Goal: Task Accomplishment & Management: Manage account settings

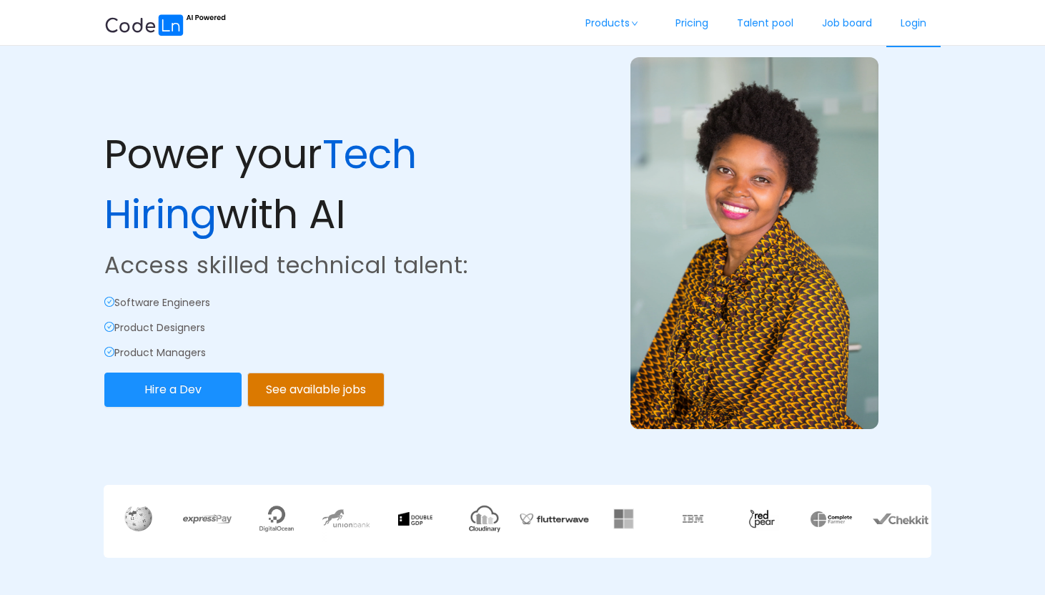
click at [911, 26] on link "Login" at bounding box center [913, 23] width 54 height 47
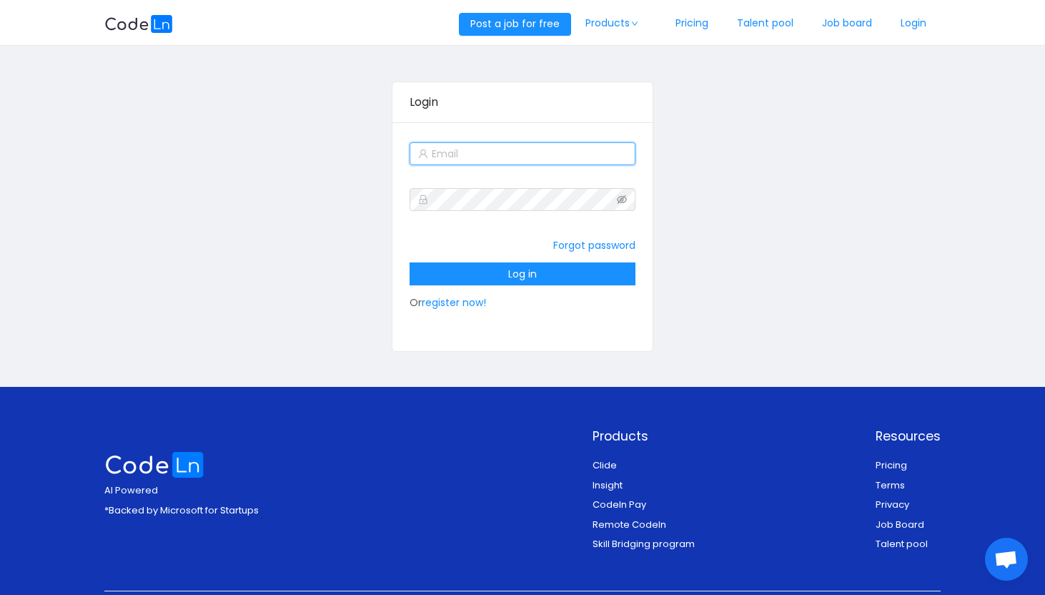
type input "[EMAIL_ADDRESS][DOMAIN_NAME]"
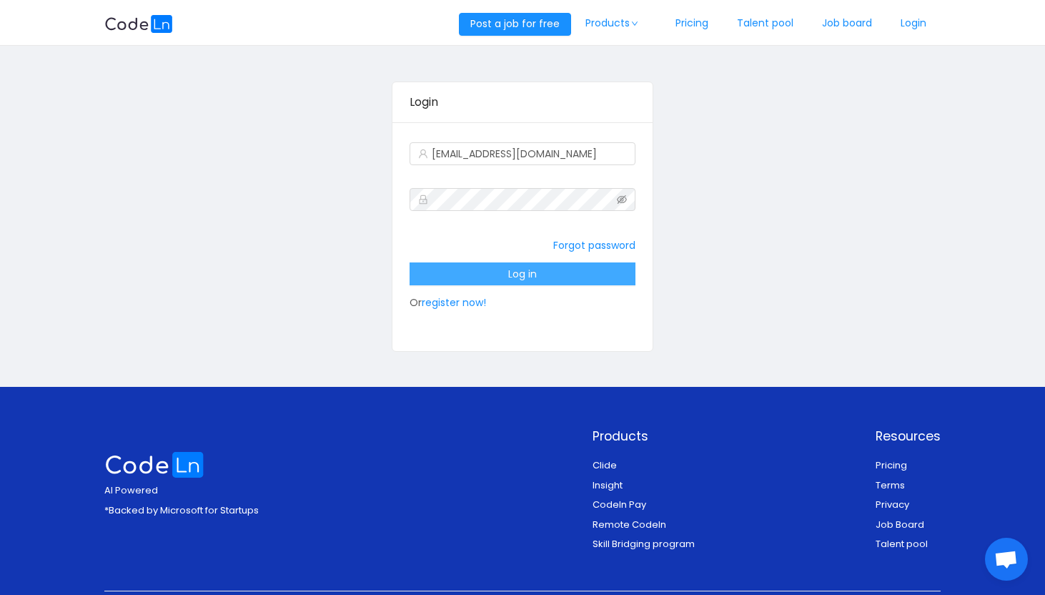
click at [593, 278] on button "Log in" at bounding box center [522, 273] width 226 height 23
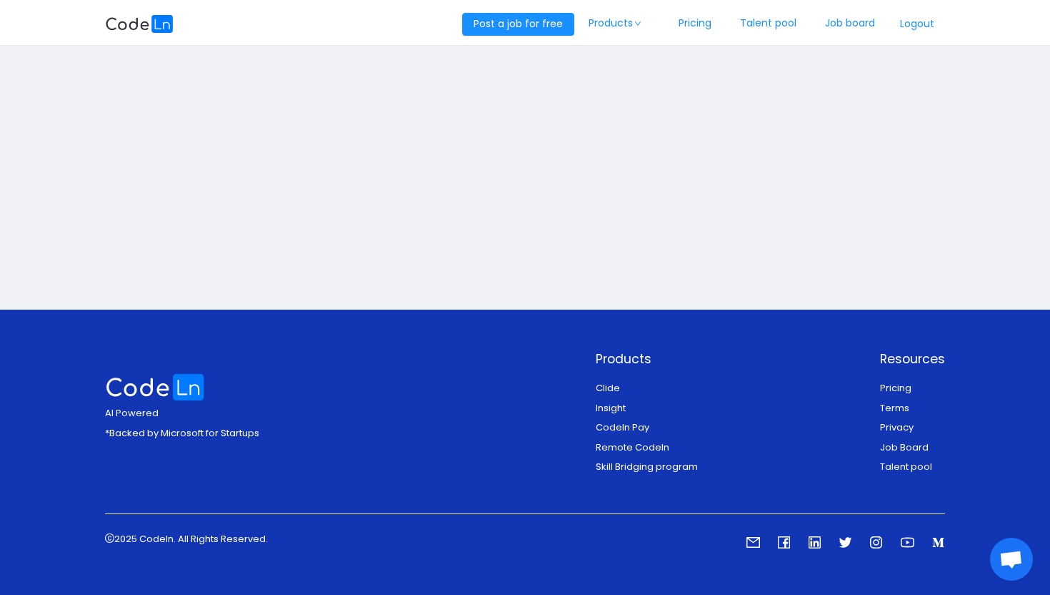
click at [925, 26] on button "Logout" at bounding box center [918, 24] width 56 height 23
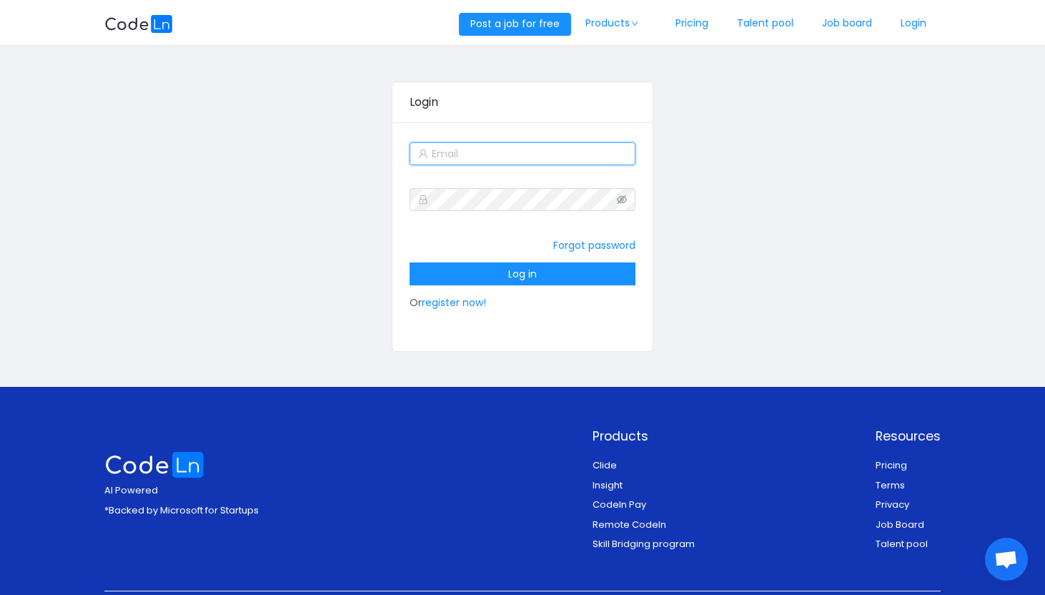
type input "[EMAIL_ADDRESS][DOMAIN_NAME]"
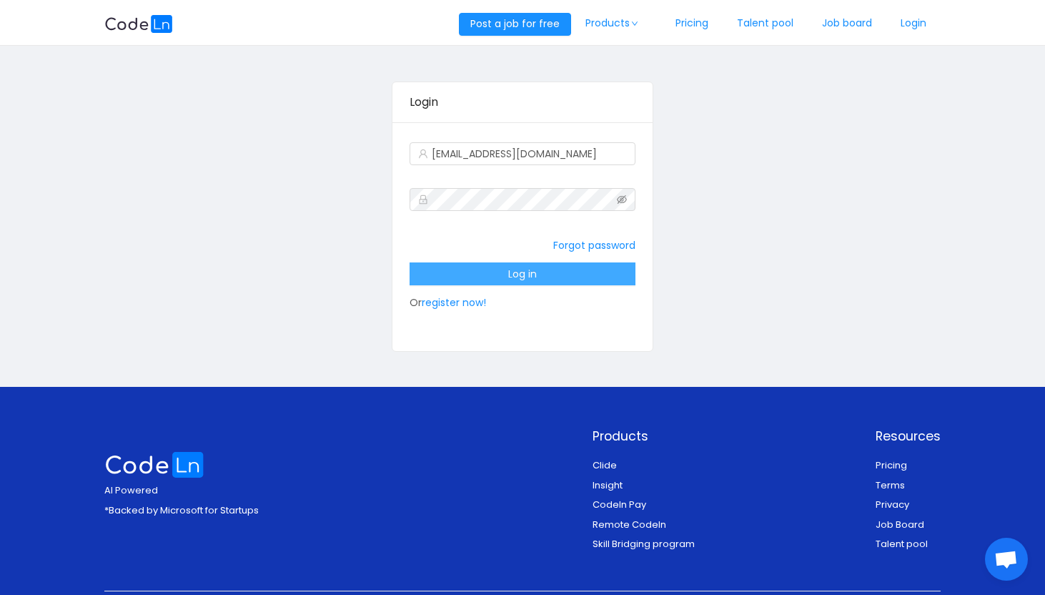
click at [622, 272] on button "Log in" at bounding box center [522, 273] width 226 height 23
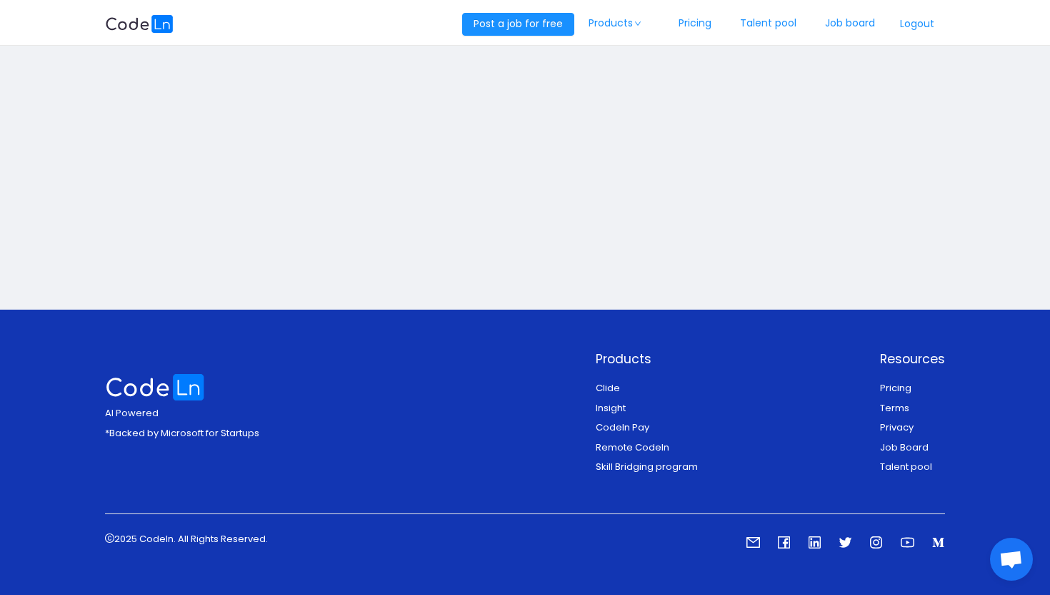
click at [924, 25] on button "Logout" at bounding box center [918, 24] width 56 height 23
